Goal: Navigation & Orientation: Find specific page/section

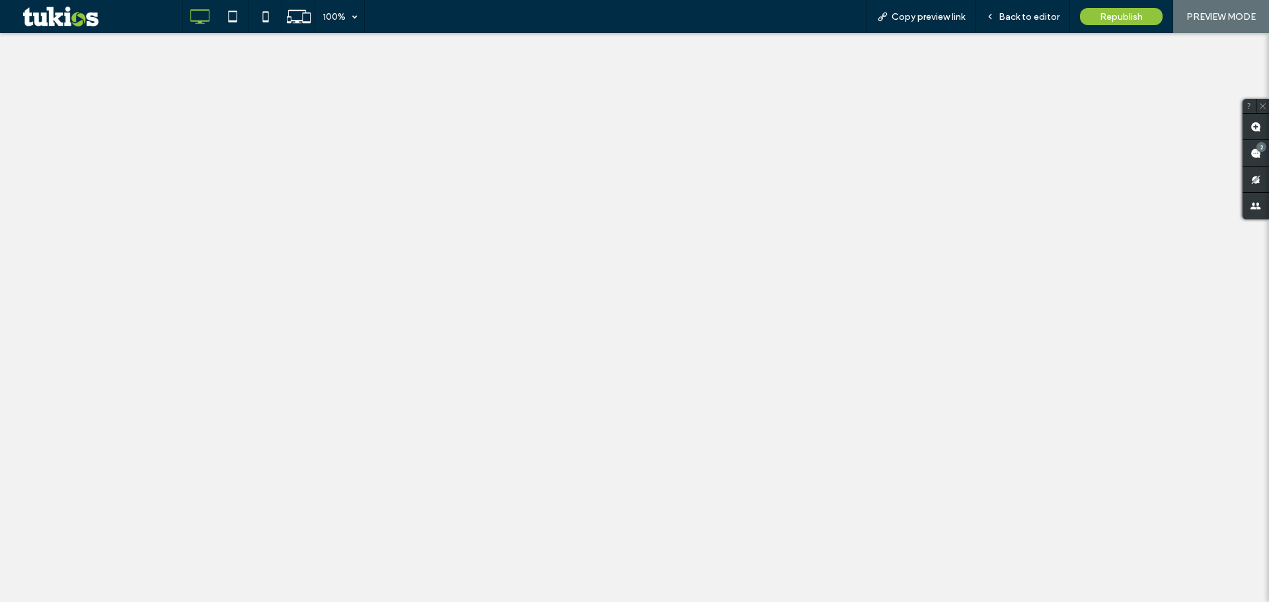
click at [945, 16] on span "Copy preview link" at bounding box center [928, 16] width 73 height 11
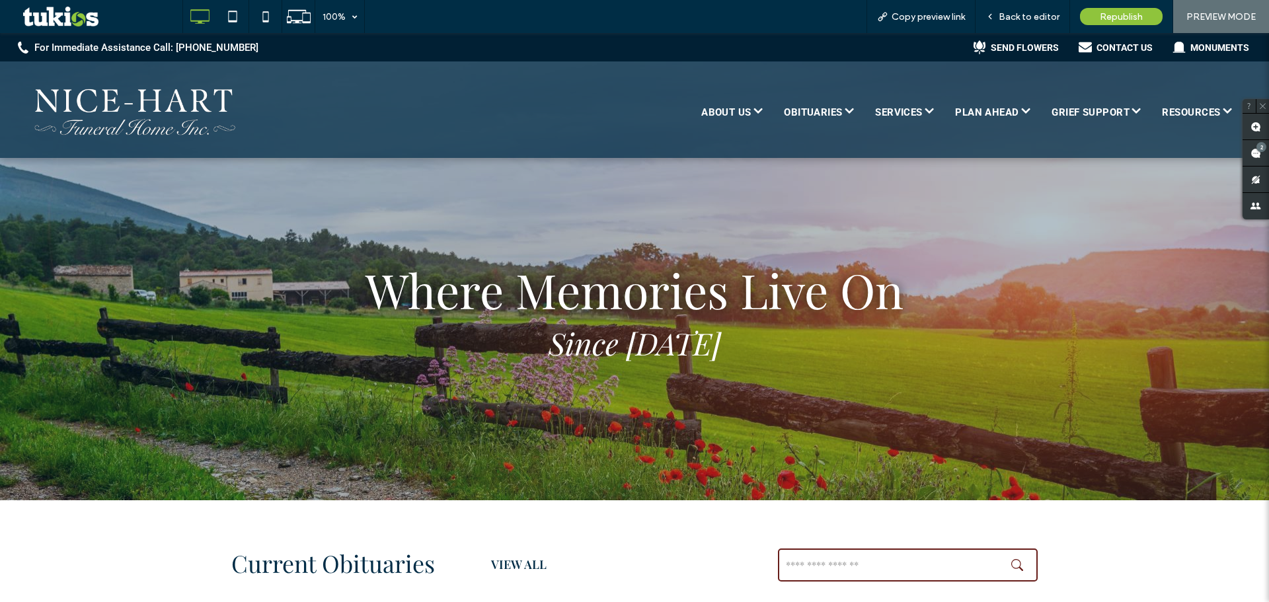
click at [1203, 17] on span "PREVIEW MODE" at bounding box center [1220, 16] width 69 height 11
click at [1200, 19] on span "PREVIEW MODE" at bounding box center [1220, 16] width 69 height 11
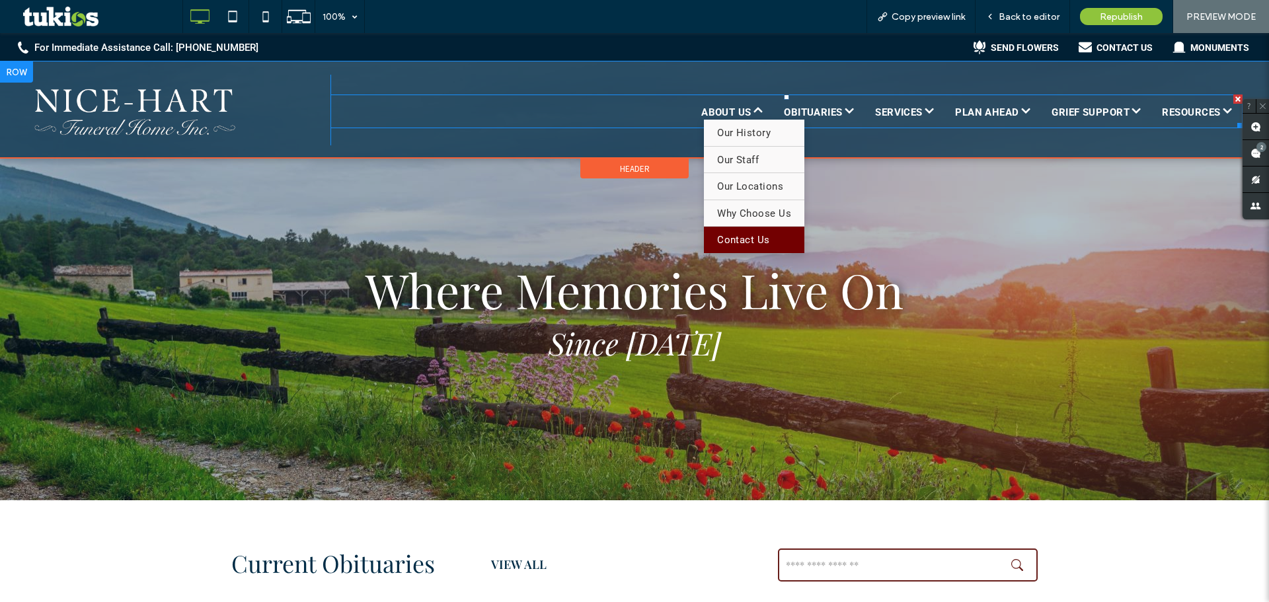
click at [756, 241] on span "Contact Us" at bounding box center [743, 240] width 53 height 15
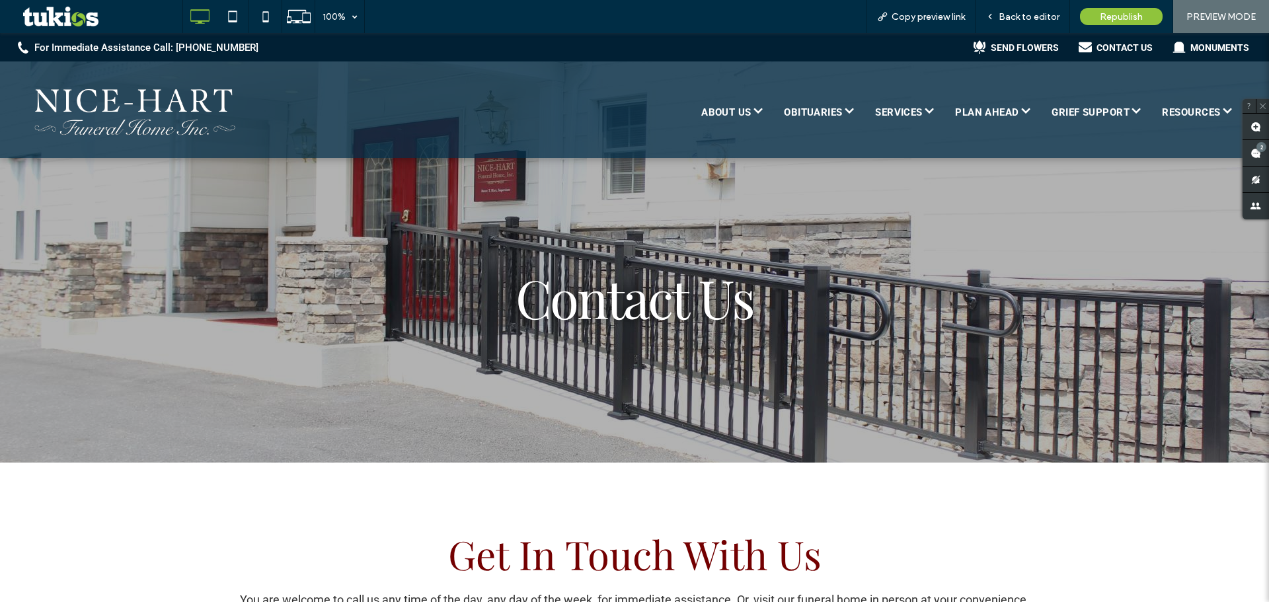
click at [1208, 15] on span "PREVIEW MODE" at bounding box center [1220, 16] width 69 height 11
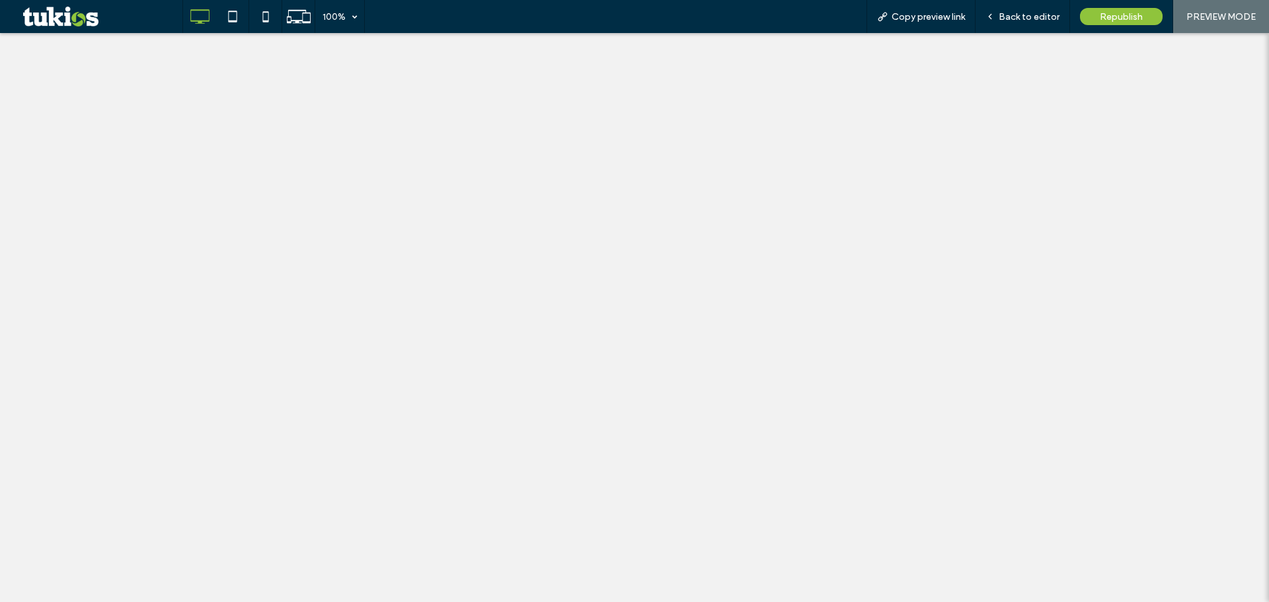
click at [935, 17] on span "Copy preview link" at bounding box center [928, 16] width 73 height 11
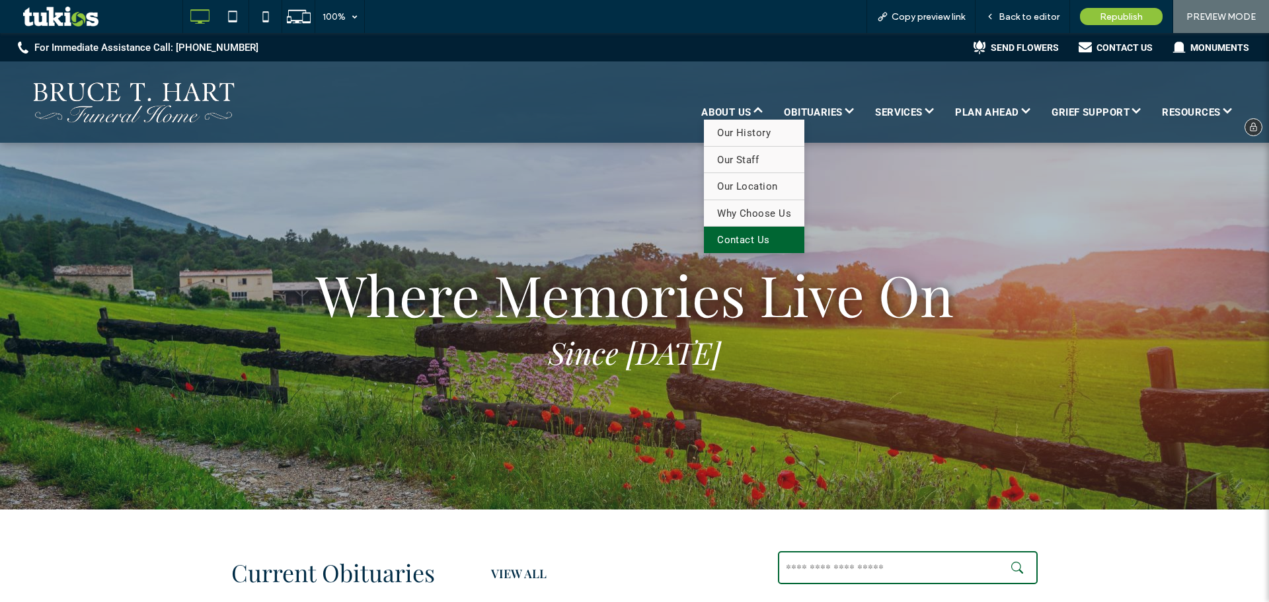
click at [743, 243] on span "Contact Us" at bounding box center [743, 240] width 53 height 15
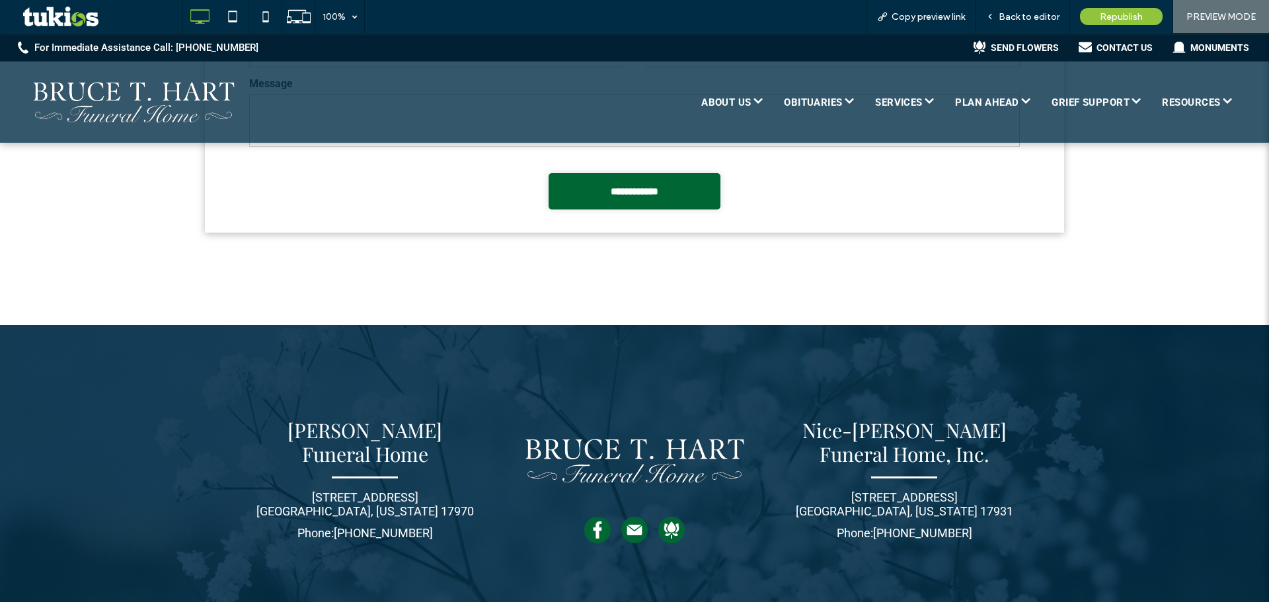
scroll to position [1080, 0]
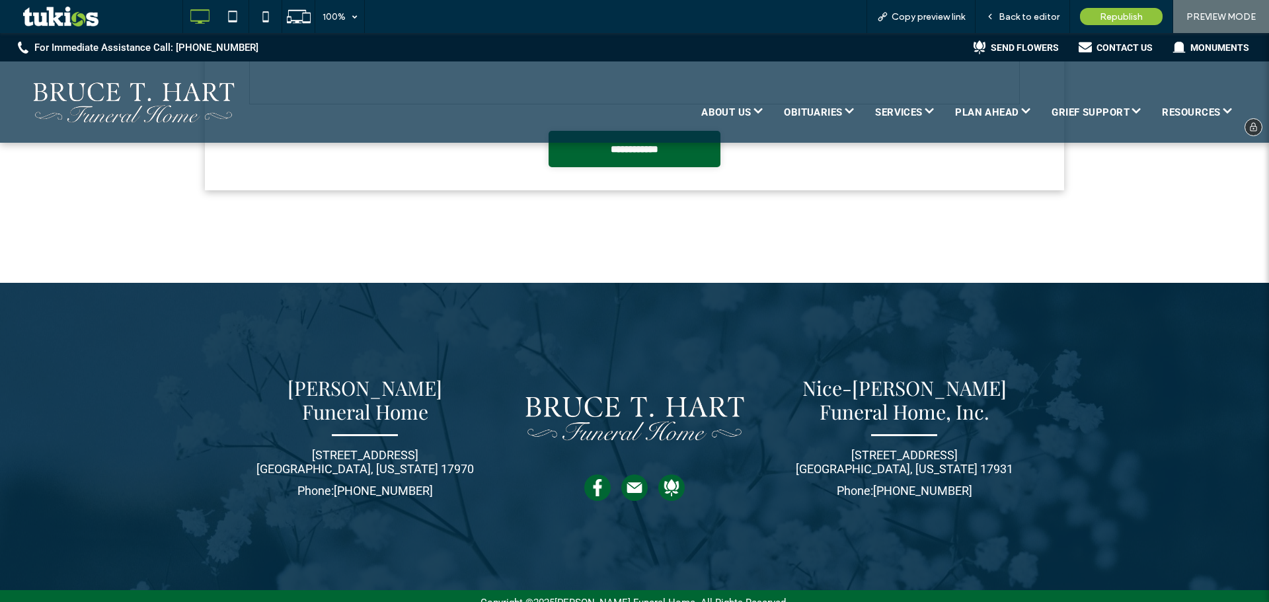
click at [136, 96] on img at bounding box center [133, 103] width 214 height 56
